Goal: Check status: Check status

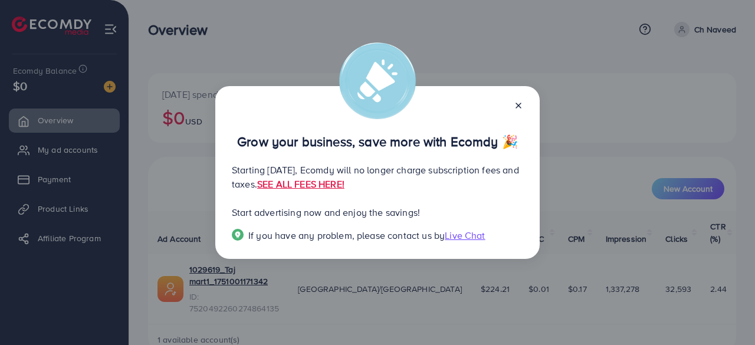
click at [518, 103] on icon at bounding box center [518, 105] width 9 height 9
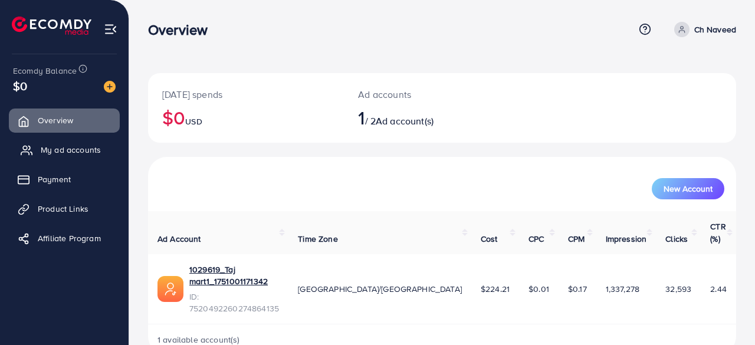
click at [73, 149] on span "My ad accounts" at bounding box center [71, 150] width 60 height 12
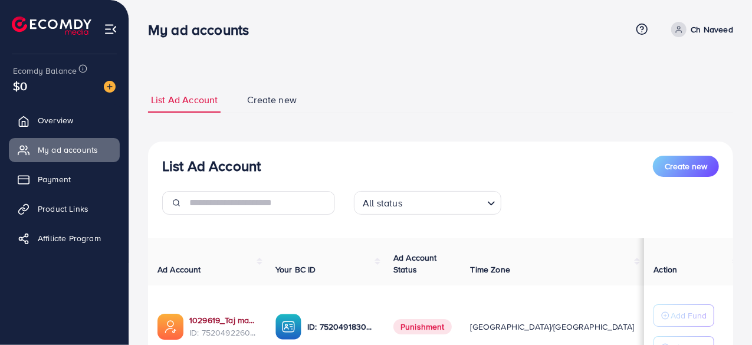
click at [210, 321] on link "1029619_Taj mart1_1751001171342" at bounding box center [222, 320] width 67 height 12
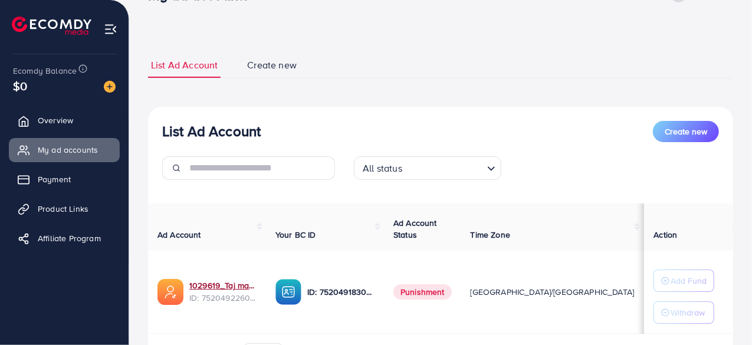
scroll to position [59, 0]
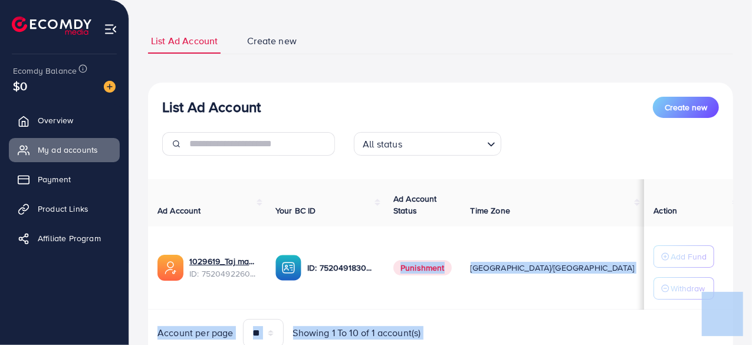
drag, startPoint x: 297, startPoint y: 247, endPoint x: 355, endPoint y: 245, distance: 57.8
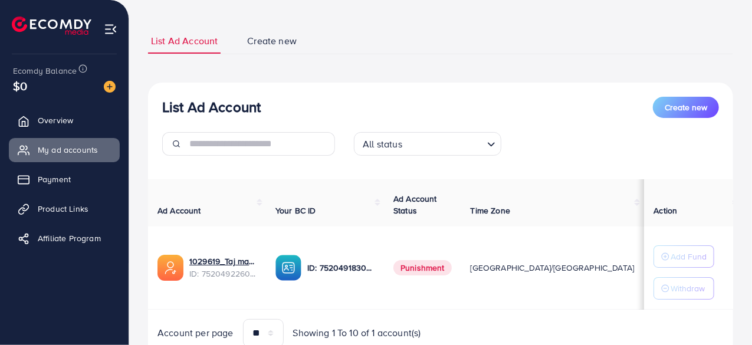
drag, startPoint x: 357, startPoint y: 248, endPoint x: 347, endPoint y: 249, distance: 10.0
click at [357, 248] on td "ID: 7520491830920724488" at bounding box center [325, 267] width 118 height 83
drag, startPoint x: 298, startPoint y: 245, endPoint x: 377, endPoint y: 247, distance: 79.1
click at [382, 248] on div "7520491830920724488" at bounding box center [340, 246] width 101 height 19
copy div "7520491830920724488"
